Goal: Transaction & Acquisition: Purchase product/service

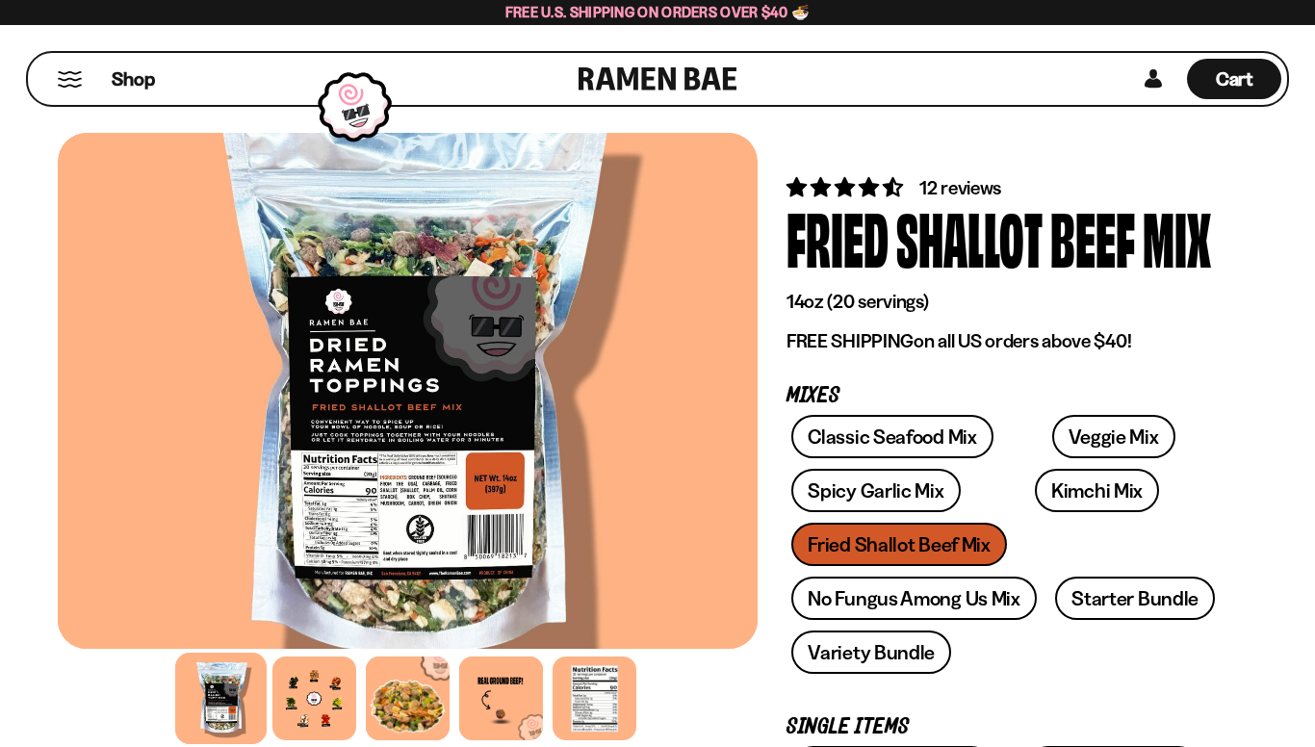
click at [132, 82] on span "Shop" at bounding box center [133, 79] width 43 height 26
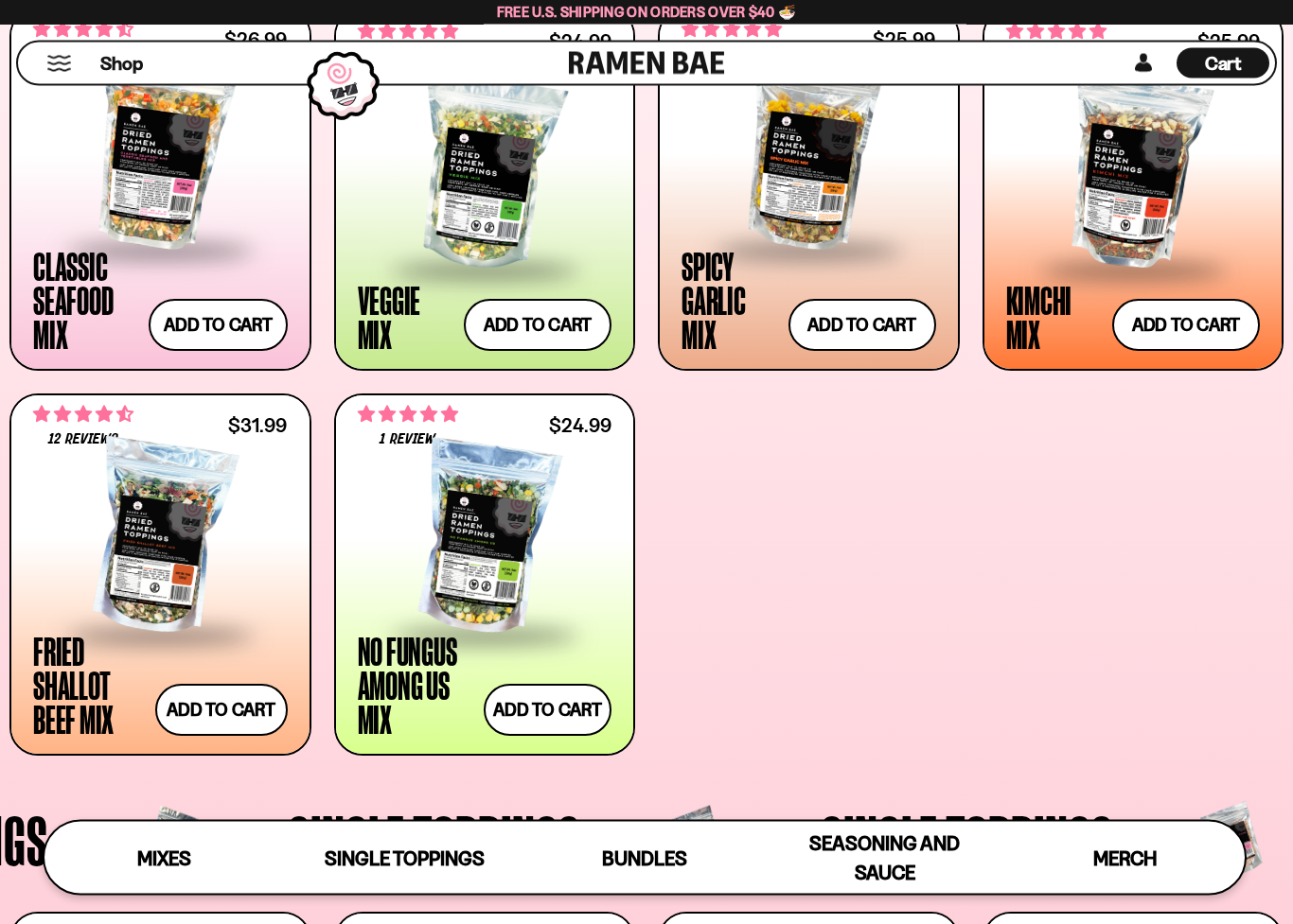
scroll to position [780, 0]
click at [125, 594] on div at bounding box center [160, 538] width 255 height 190
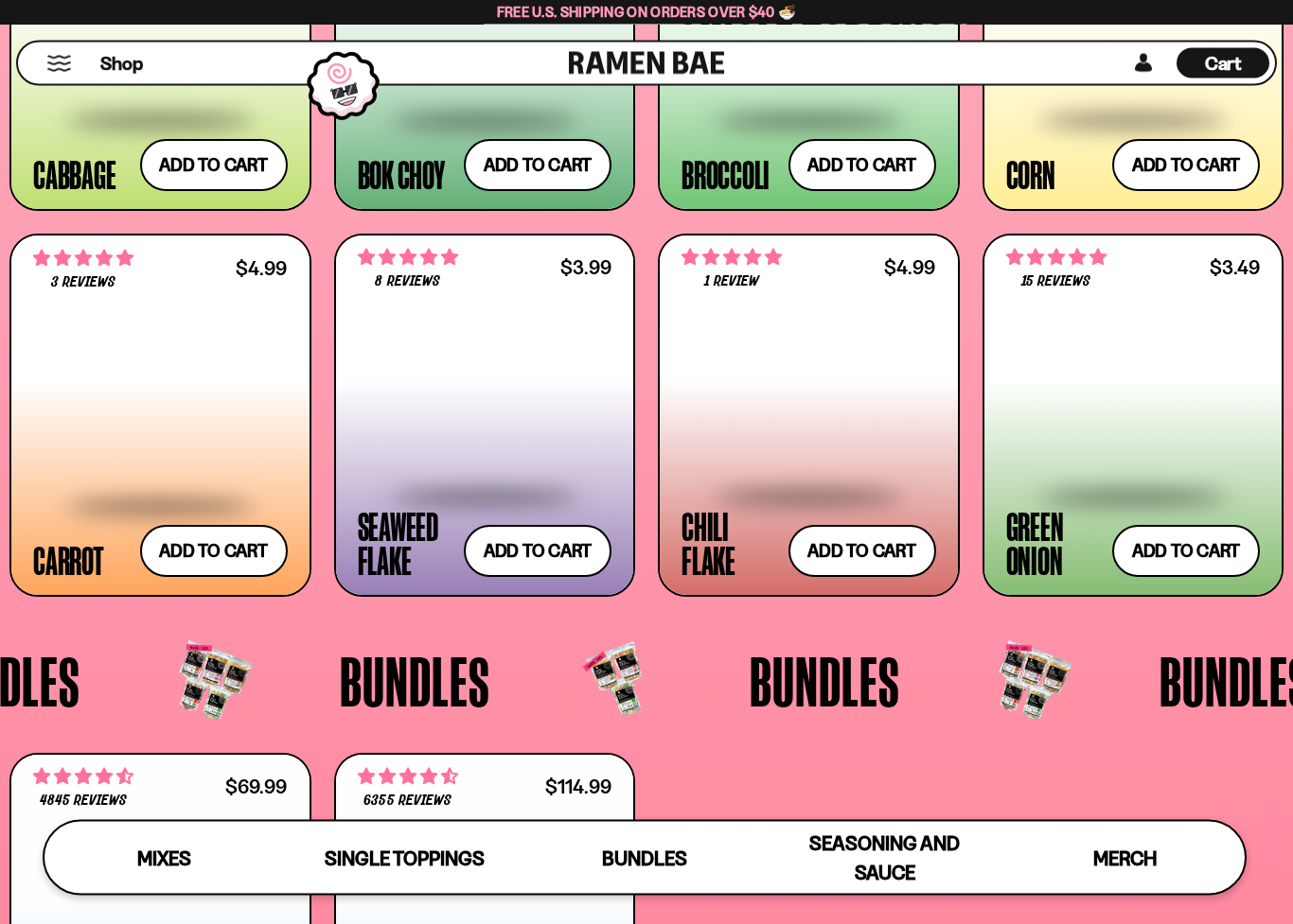
scroll to position [3001, 0]
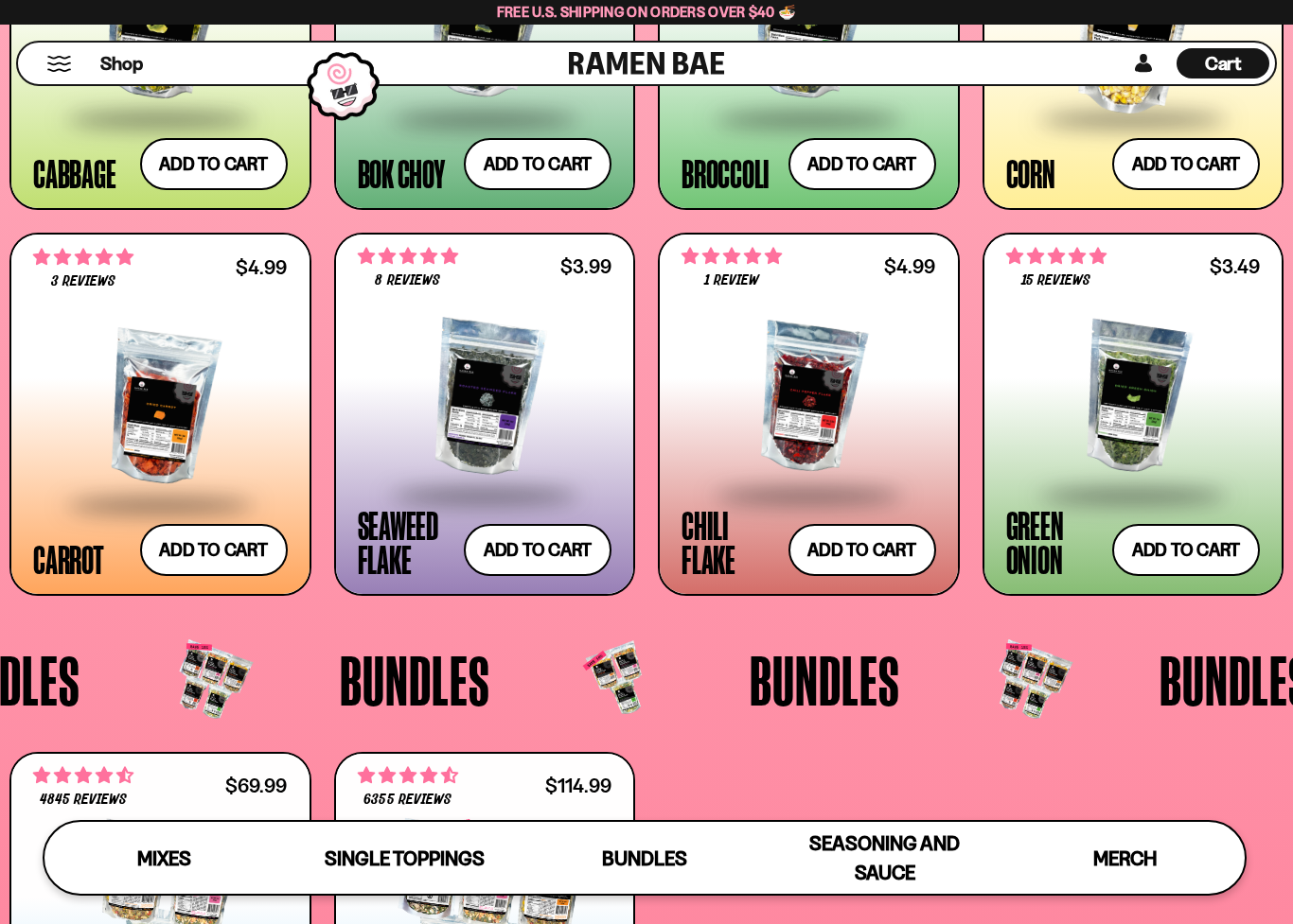
click at [1154, 550] on button "Add to cart" at bounding box center [1186, 549] width 147 height 52
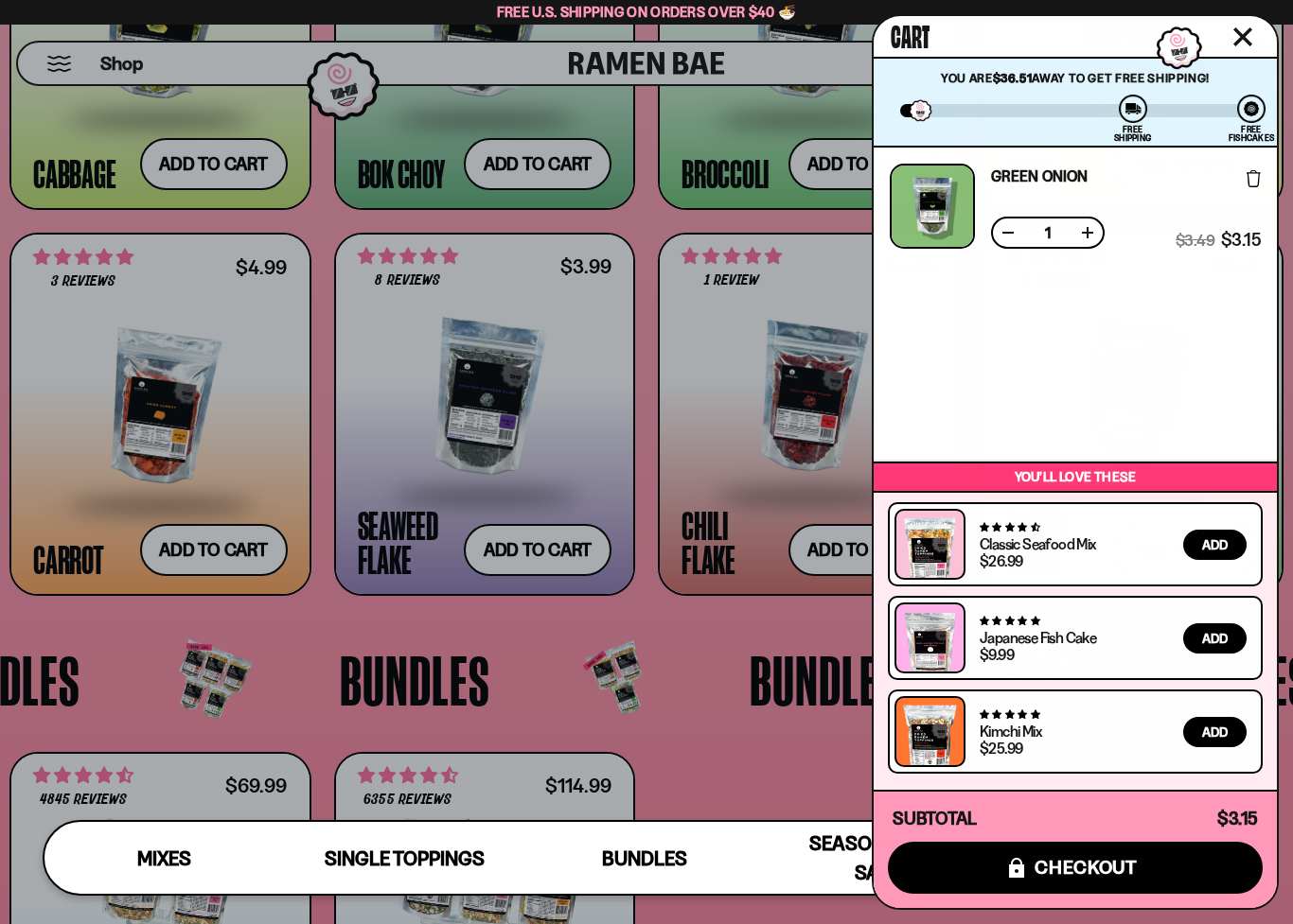
click at [68, 601] on div at bounding box center [646, 462] width 1293 height 924
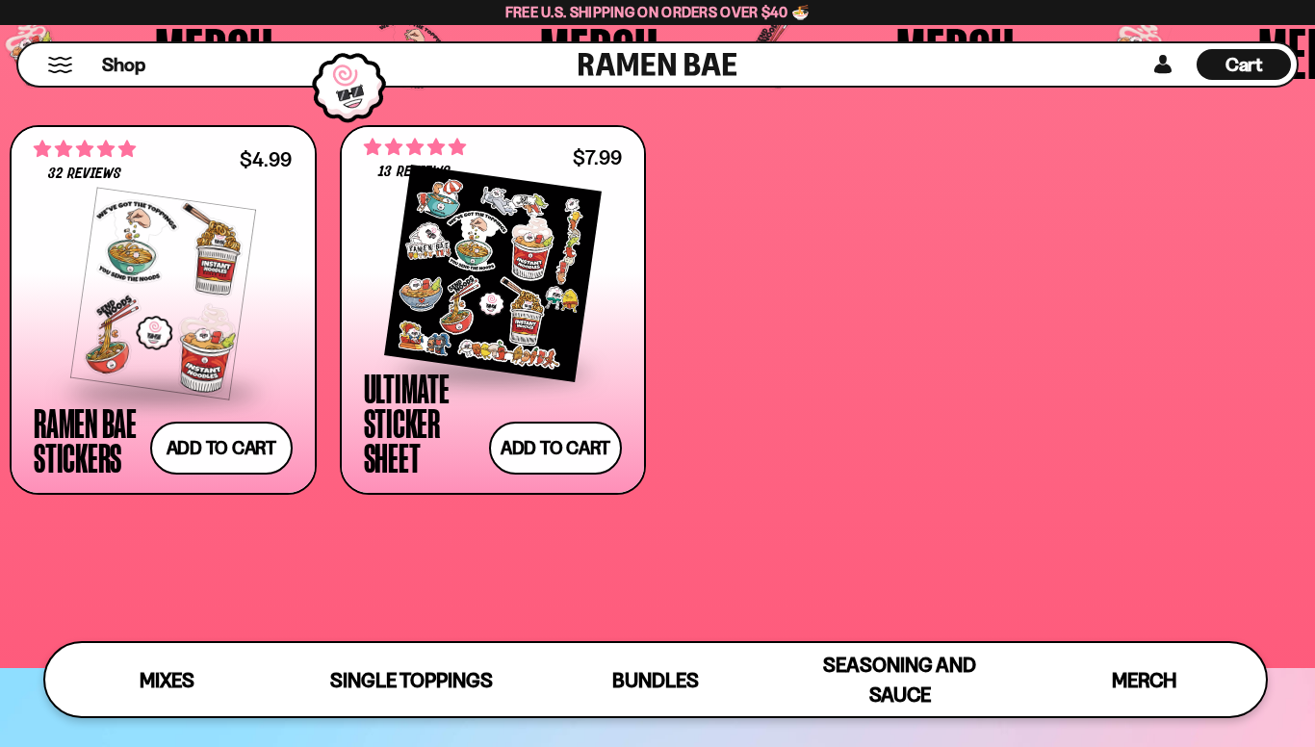
scroll to position [4746, 0]
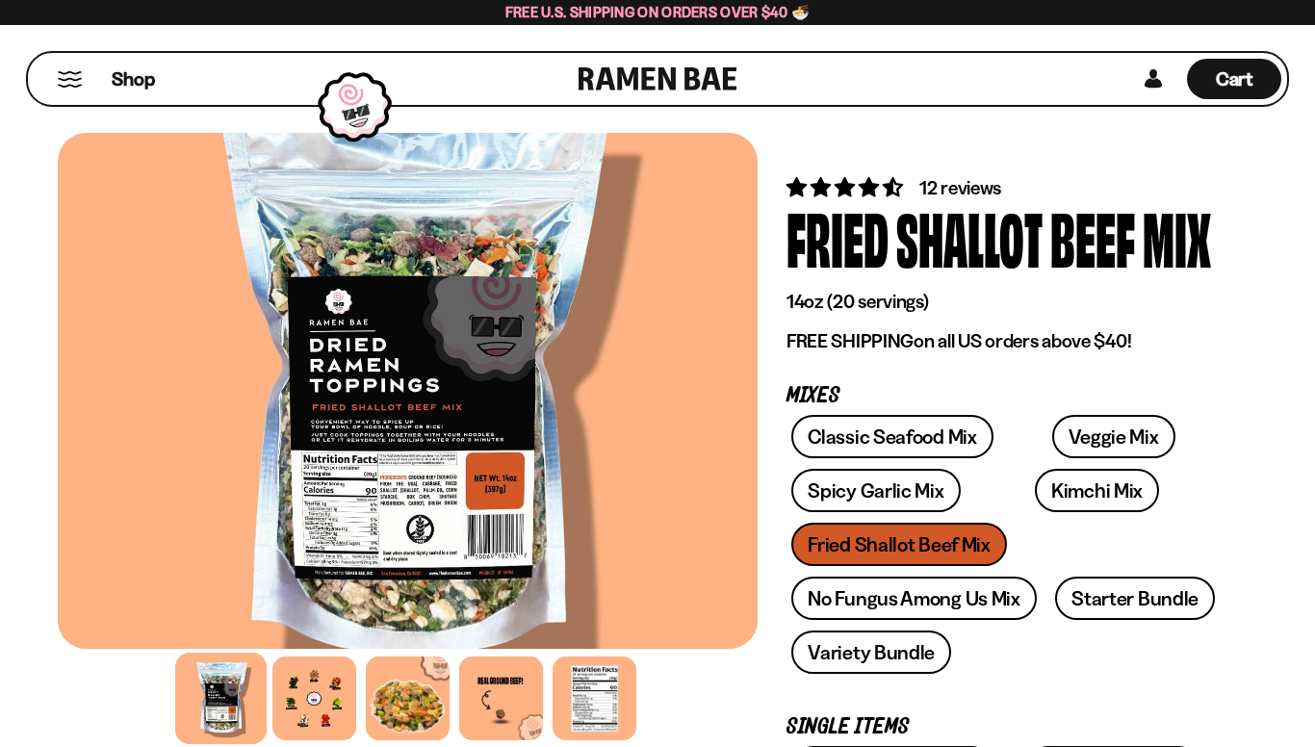
click at [296, 687] on div at bounding box center [314, 698] width 84 height 84
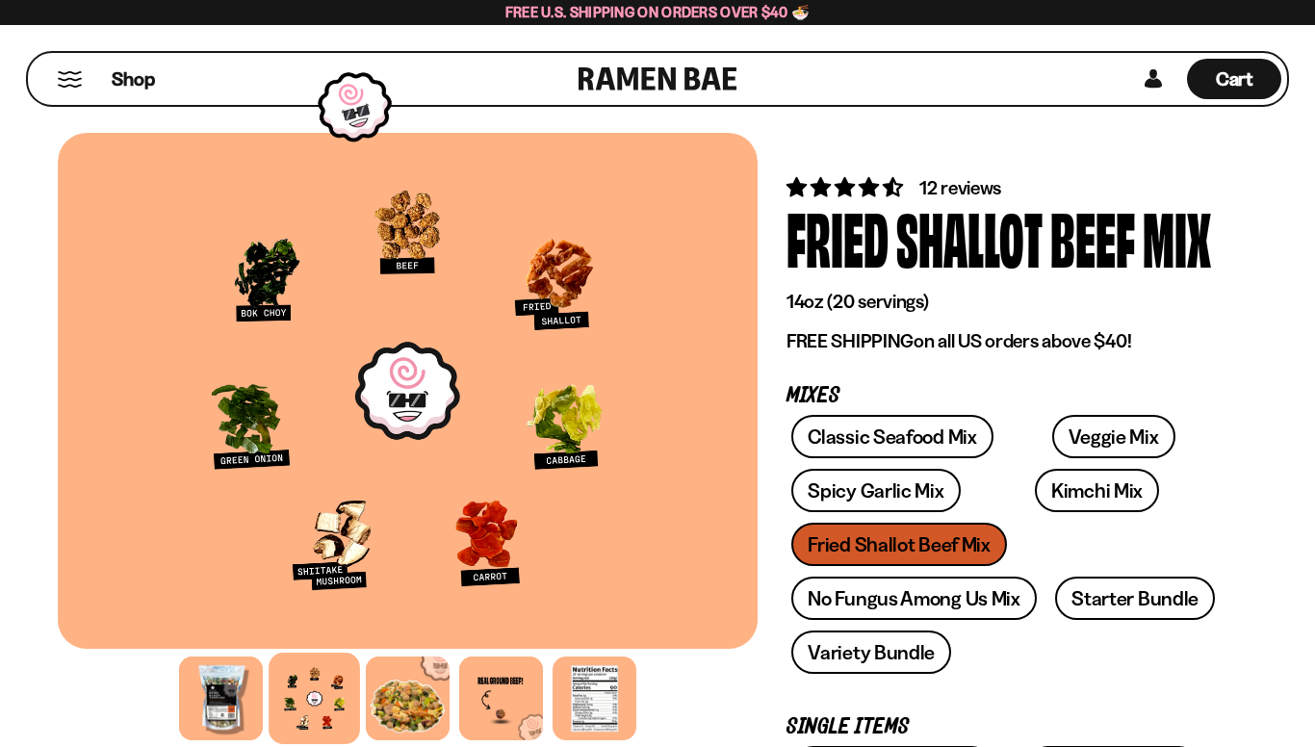
click at [143, 570] on div at bounding box center [408, 391] width 700 height 516
click at [322, 407] on div at bounding box center [408, 391] width 700 height 516
